Goal: Communication & Community: Participate in discussion

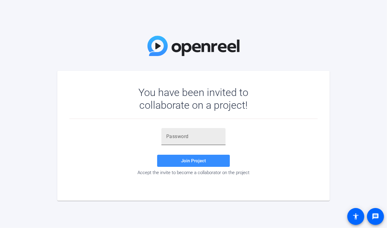
click at [189, 136] on input "text" at bounding box center [193, 136] width 55 height 7
paste input "A^vSgD"
type input "A^vSgD"
click at [201, 158] on span at bounding box center [193, 161] width 73 height 15
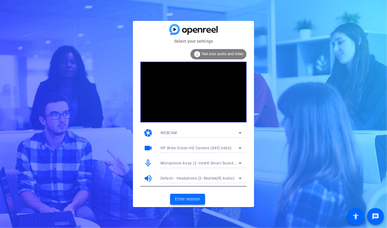
click at [193, 200] on span "Enter session" at bounding box center [187, 199] width 25 height 6
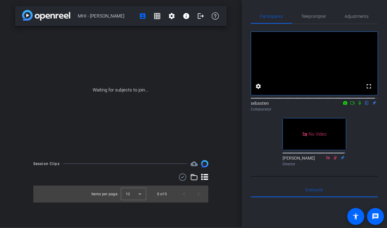
click at [359, 105] on icon at bounding box center [360, 103] width 2 height 4
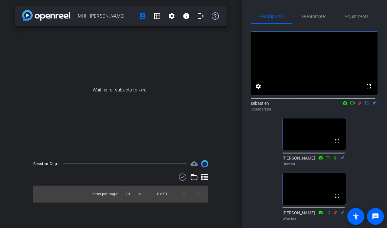
click at [359, 105] on icon at bounding box center [360, 103] width 3 height 4
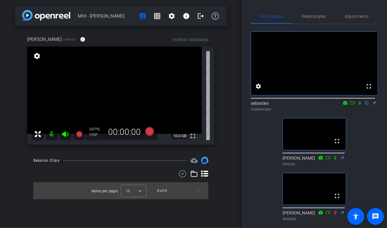
click at [359, 105] on icon at bounding box center [360, 103] width 2 height 4
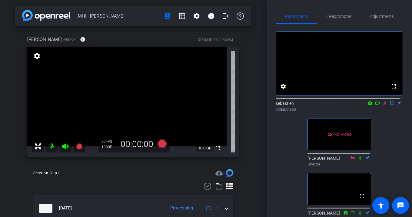
click at [376, 105] on icon at bounding box center [377, 103] width 5 height 4
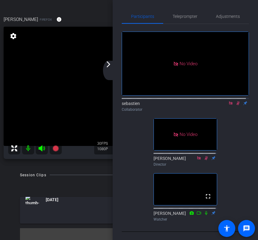
drag, startPoint x: 120, startPoint y: 9, endPoint x: 115, endPoint y: 9, distance: 4.6
click at [115, 9] on div "Participants Teleprompter Adjustments No Video sebastien Collaborator No Video …" at bounding box center [186, 120] width 146 height 240
click at [77, 18] on div "[PERSON_NAME] Firefox info ROOM ID: 908364994" at bounding box center [129, 19] width 251 height 15
click at [109, 65] on mat-icon "arrow_forward_ios" at bounding box center [108, 64] width 7 height 7
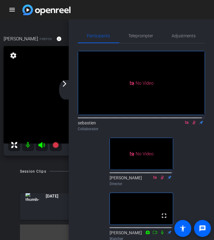
click at [65, 82] on mat-icon "arrow_forward_ios" at bounding box center [64, 83] width 7 height 7
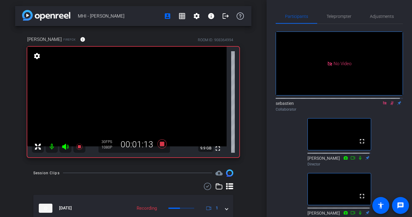
click at [383, 105] on icon at bounding box center [385, 103] width 5 height 4
click at [389, 106] on mat-icon "flip" at bounding box center [392, 102] width 7 height 5
click at [384, 105] on icon at bounding box center [385, 103] width 3 height 4
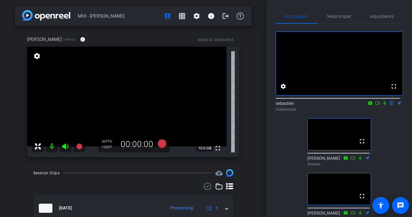
click at [383, 105] on icon at bounding box center [385, 103] width 5 height 4
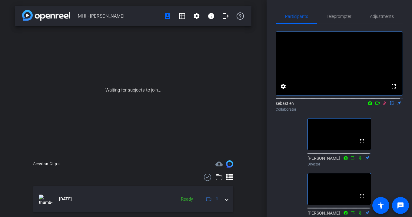
click at [384, 105] on icon at bounding box center [385, 103] width 3 height 4
